Goal: Information Seeking & Learning: Learn about a topic

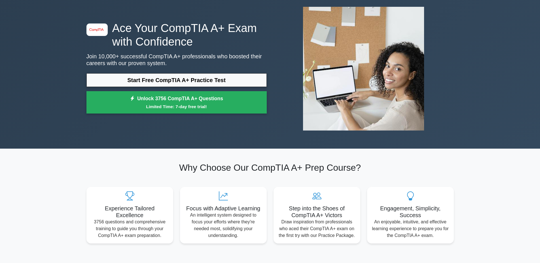
scroll to position [28, 0]
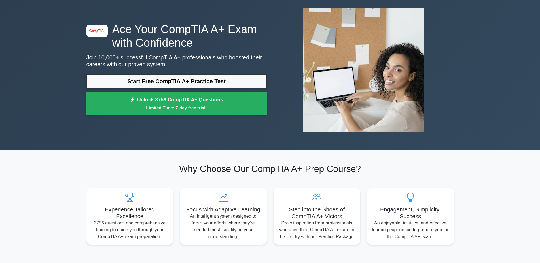
click at [102, 176] on div "Why Choose Our CompTIA A+ Prep Course? Experience Tailored Excellence 3756 ques…" at bounding box center [270, 203] width 374 height 81
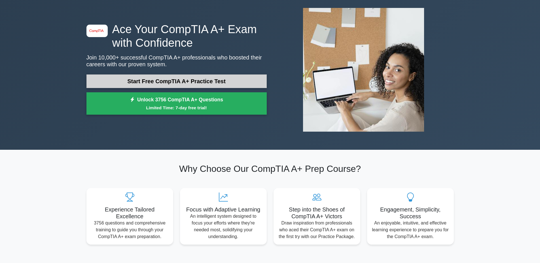
click at [141, 81] on link "Start Free CompTIA A+ Practice Test" at bounding box center [176, 82] width 180 height 14
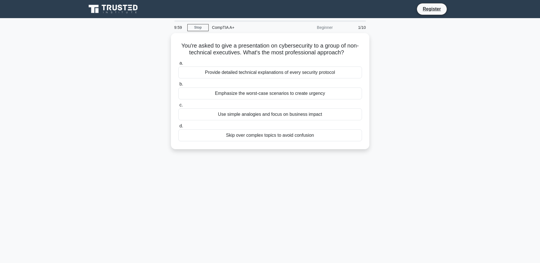
click at [415, 65] on div "You're asked to give a presentation on cybersecurity to a group of non-technica…" at bounding box center [270, 94] width 374 height 123
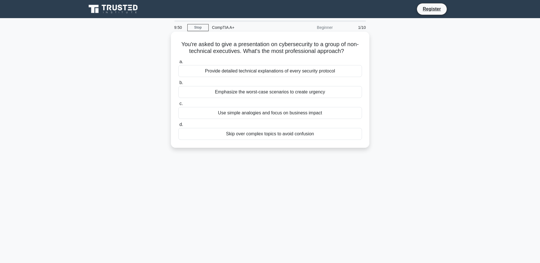
click at [311, 116] on div "Use simple analogies and focus on business impact" at bounding box center [270, 113] width 184 height 12
click at [178, 106] on input "c. Use simple analogies and focus on business impact" at bounding box center [178, 104] width 0 height 4
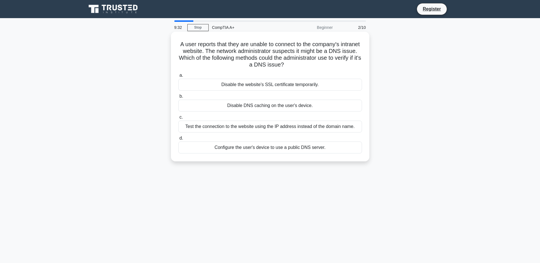
click at [263, 127] on div "Test the connection to the website using the IP address instead of the domain n…" at bounding box center [270, 127] width 184 height 12
click at [178, 119] on input "c. Test the connection to the website using the IP address instead of the domai…" at bounding box center [178, 118] width 0 height 4
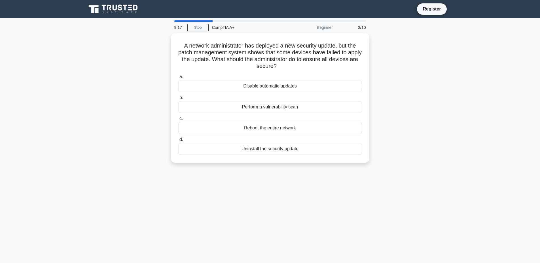
click at [432, 101] on div "A network administrator has deployed a new security update, but the patch manag…" at bounding box center [270, 101] width 374 height 137
click at [318, 53] on h5 "A network administrator has deployed a new security update, but the patch manag…" at bounding box center [270, 55] width 185 height 28
click at [261, 125] on div "Reboot the entire network" at bounding box center [270, 127] width 184 height 12
click at [178, 119] on input "c. Reboot the entire network" at bounding box center [178, 118] width 0 height 4
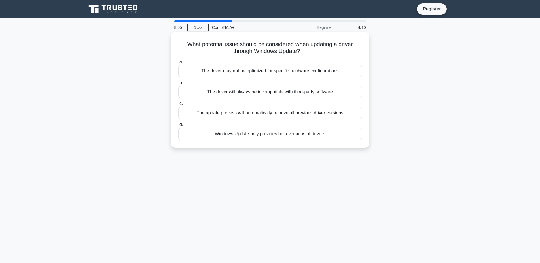
click at [254, 72] on div "The driver may not be optimized for specific hardware configurations" at bounding box center [270, 71] width 184 height 12
click at [178, 64] on input "a. The driver may not be optimized for specific hardware configurations" at bounding box center [178, 62] width 0 height 4
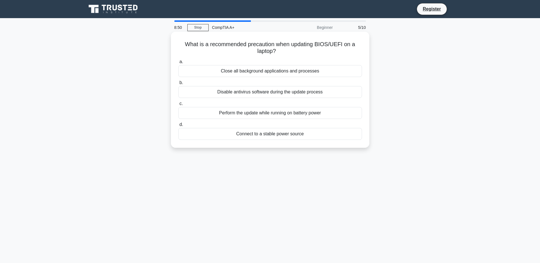
click at [270, 134] on div "Connect to a stable power source" at bounding box center [270, 134] width 184 height 12
click at [178, 127] on input "d. Connect to a stable power source" at bounding box center [178, 125] width 0 height 4
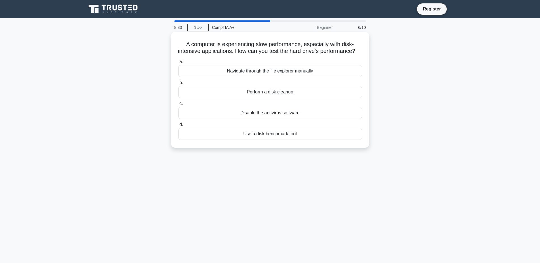
click at [275, 98] on div "Perform a disk cleanup" at bounding box center [270, 92] width 184 height 12
click at [178, 85] on input "b. Perform a disk cleanup" at bounding box center [178, 83] width 0 height 4
click at [273, 71] on div "File recovery software" at bounding box center [270, 71] width 184 height 12
click at [178, 64] on input "a. File recovery software" at bounding box center [178, 62] width 0 height 4
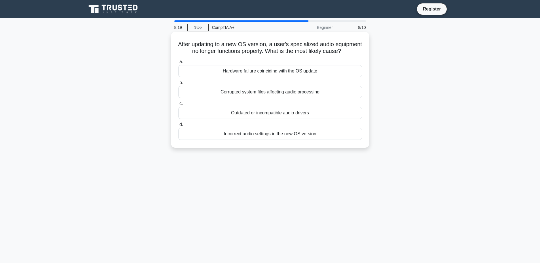
click at [253, 55] on h5 "After updating to a new OS version, a user's specialized audio equipment no lon…" at bounding box center [270, 48] width 185 height 14
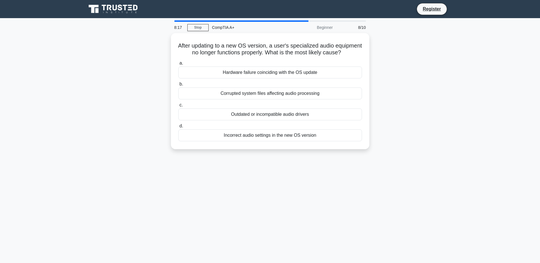
click at [409, 90] on div "After updating to a new OS version, a user's specialized audio equipment no lon…" at bounding box center [270, 94] width 374 height 123
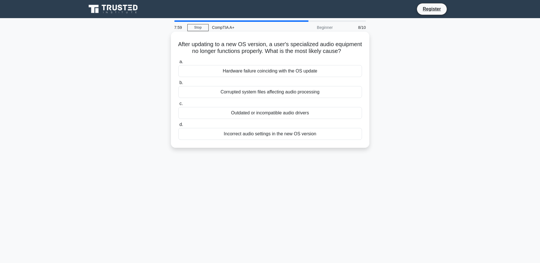
click at [272, 119] on div "Outdated or incompatible audio drivers" at bounding box center [270, 113] width 184 height 12
click at [178, 106] on input "c. Outdated or incompatible audio drivers" at bounding box center [178, 104] width 0 height 4
click at [267, 77] on div "Roll back the driver to a previous version" at bounding box center [270, 71] width 184 height 12
click at [178, 64] on input "a. Roll back the driver to a previous version" at bounding box center [178, 62] width 0 height 4
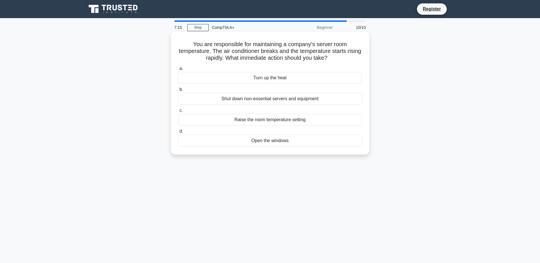
click at [279, 96] on div "Shut down non-essential servers and equipment" at bounding box center [270, 99] width 184 height 12
click at [242, 100] on div "Shut down non-essential servers and equipment" at bounding box center [270, 99] width 184 height 12
click at [178, 92] on input "b. Shut down non-essential servers and equipment" at bounding box center [178, 90] width 0 height 4
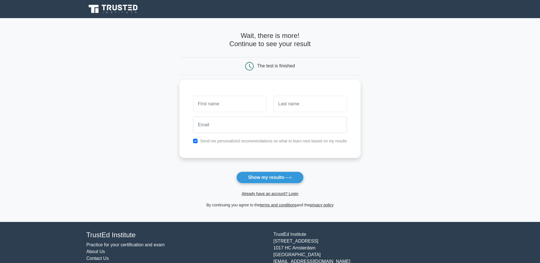
click at [390, 106] on main "Wait, there is more! Continue to see your result The test is finished and the" at bounding box center [270, 120] width 540 height 204
click at [379, 107] on main "Wait, there is more! Continue to see your result The test is finished and the" at bounding box center [270, 120] width 540 height 204
click at [209, 140] on label "Send me personalized recommendations on what to learn next based on my results" at bounding box center [273, 139] width 147 height 5
click at [196, 140] on input "checkbox" at bounding box center [195, 139] width 5 height 5
checkbox input "false"
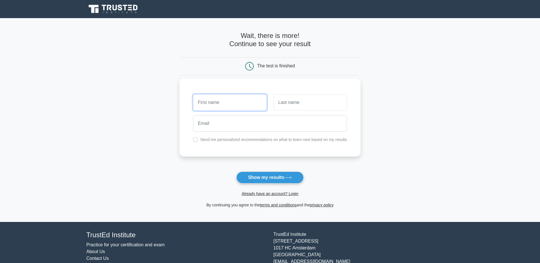
click at [212, 109] on input "text" at bounding box center [229, 102] width 73 height 16
type input "aswfddff"
click at [305, 107] on input "text" at bounding box center [309, 102] width 73 height 16
type input "\dfhethj"
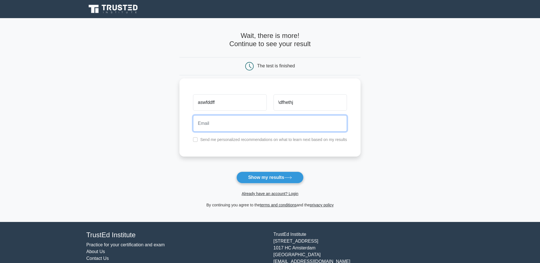
click at [272, 123] on input "email" at bounding box center [270, 123] width 154 height 16
type input "mellowpear@protonmail.com"
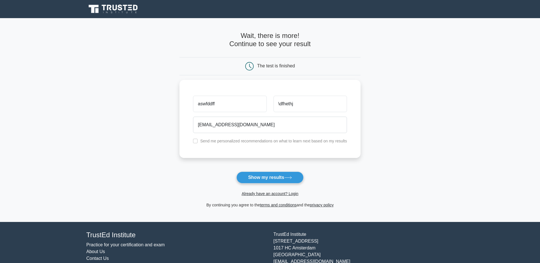
click at [417, 210] on main "Wait, there is more! Continue to see your result The test is finished aswfddff" at bounding box center [270, 120] width 540 height 204
click at [401, 151] on main "Wait, there is more! Continue to see your result The test is finished aswfddff" at bounding box center [270, 120] width 540 height 204
click at [280, 177] on button "Show my results" at bounding box center [269, 178] width 67 height 12
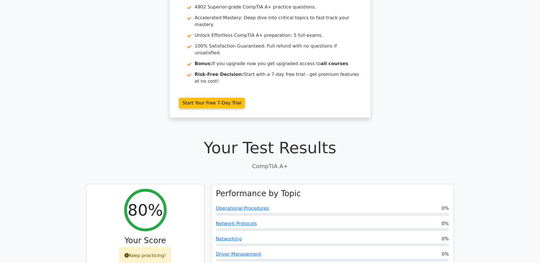
scroll to position [113, 0]
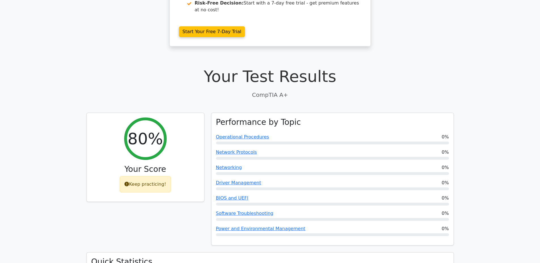
click at [153, 189] on div "80% Your Score Keep practicing!" at bounding box center [145, 183] width 125 height 140
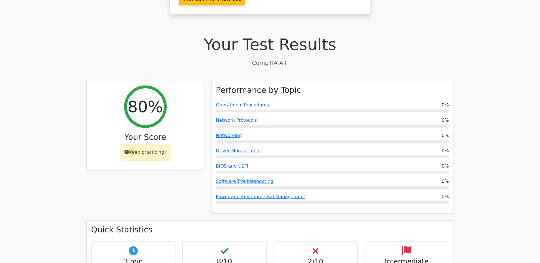
scroll to position [198, 0]
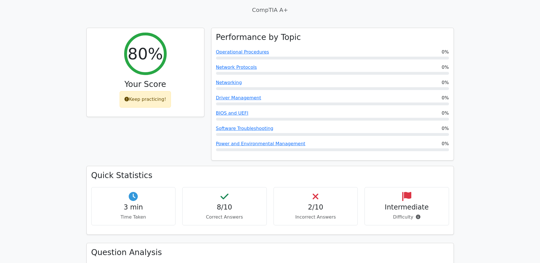
click at [317, 203] on h4 "2/10" at bounding box center [315, 207] width 75 height 8
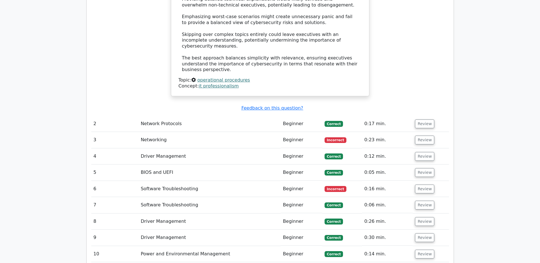
scroll to position [708, 0]
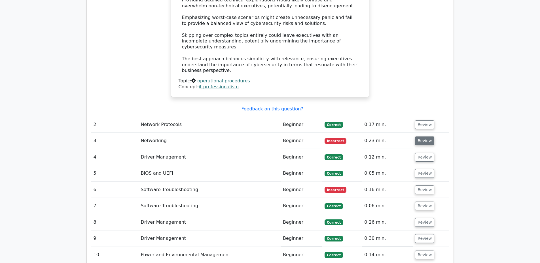
click at [421, 137] on button "Review" at bounding box center [424, 141] width 19 height 9
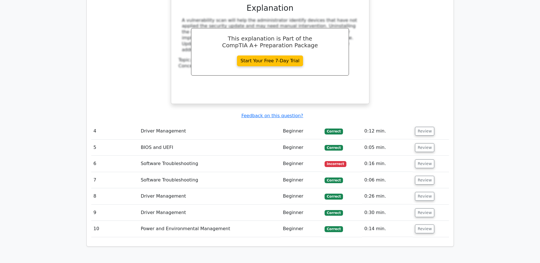
scroll to position [992, 0]
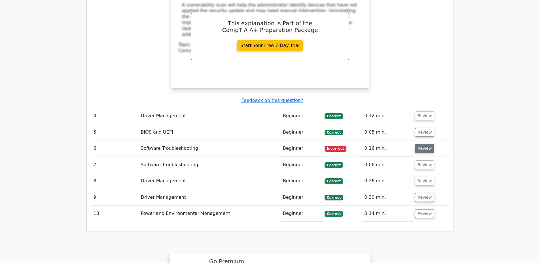
click at [421, 144] on button "Review" at bounding box center [424, 148] width 19 height 9
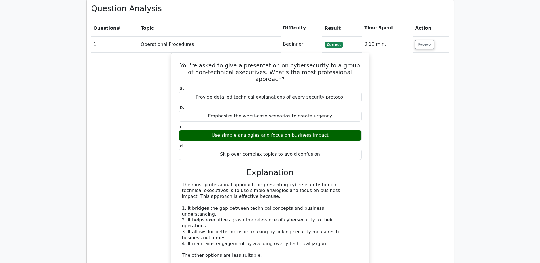
scroll to position [0, 0]
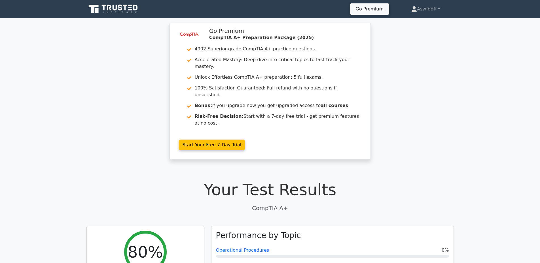
drag, startPoint x: 418, startPoint y: 193, endPoint x: 407, endPoint y: 83, distance: 111.0
click at [408, 108] on div "image/svg+xml Go Premium CompTIA A+ Preparation Package (2025) 4902 Superior-gr…" at bounding box center [270, 95] width 540 height 144
